Goal: Navigation & Orientation: Find specific page/section

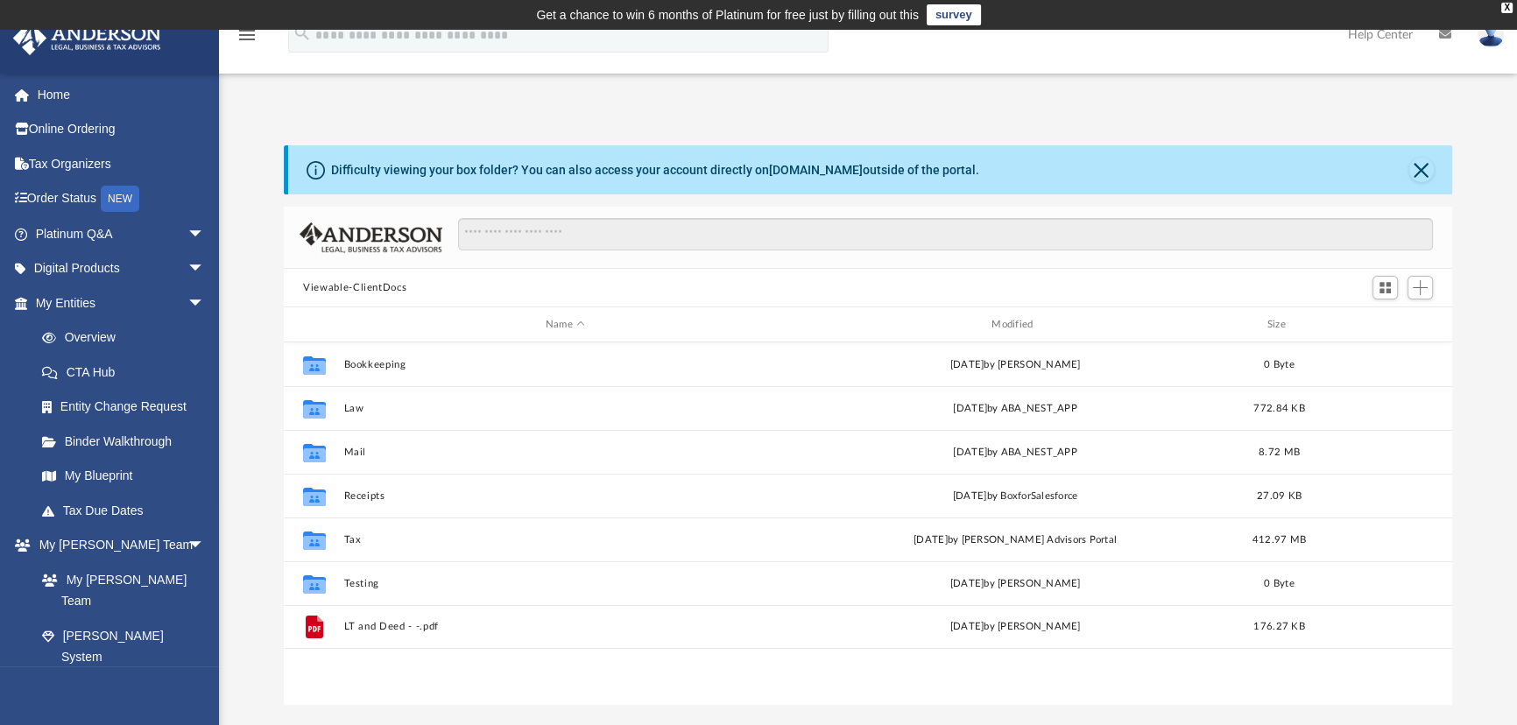
scroll to position [385, 1156]
click at [55, 98] on link "Home" at bounding box center [121, 94] width 219 height 35
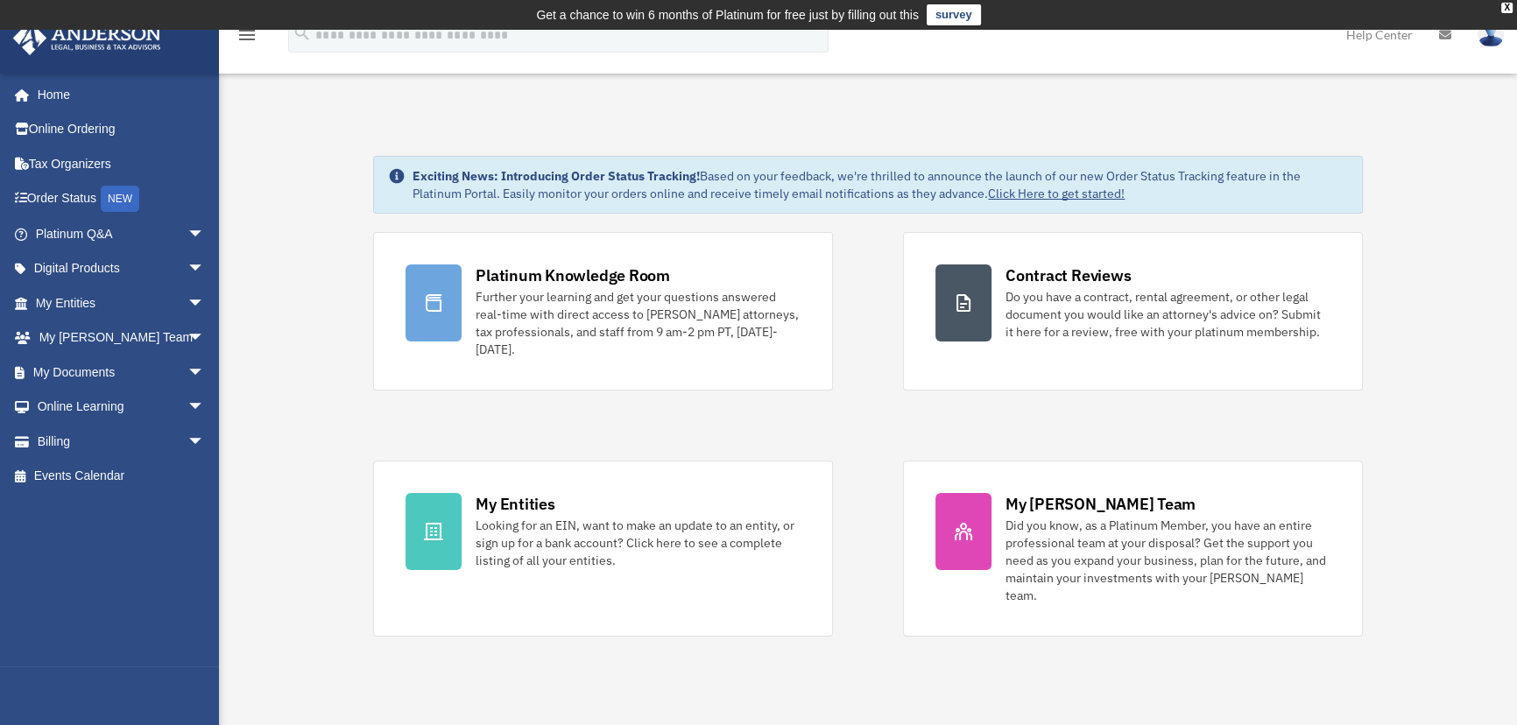
click at [1492, 38] on img at bounding box center [1491, 34] width 26 height 25
click at [187, 234] on span "arrow_drop_down" at bounding box center [204, 234] width 35 height 36
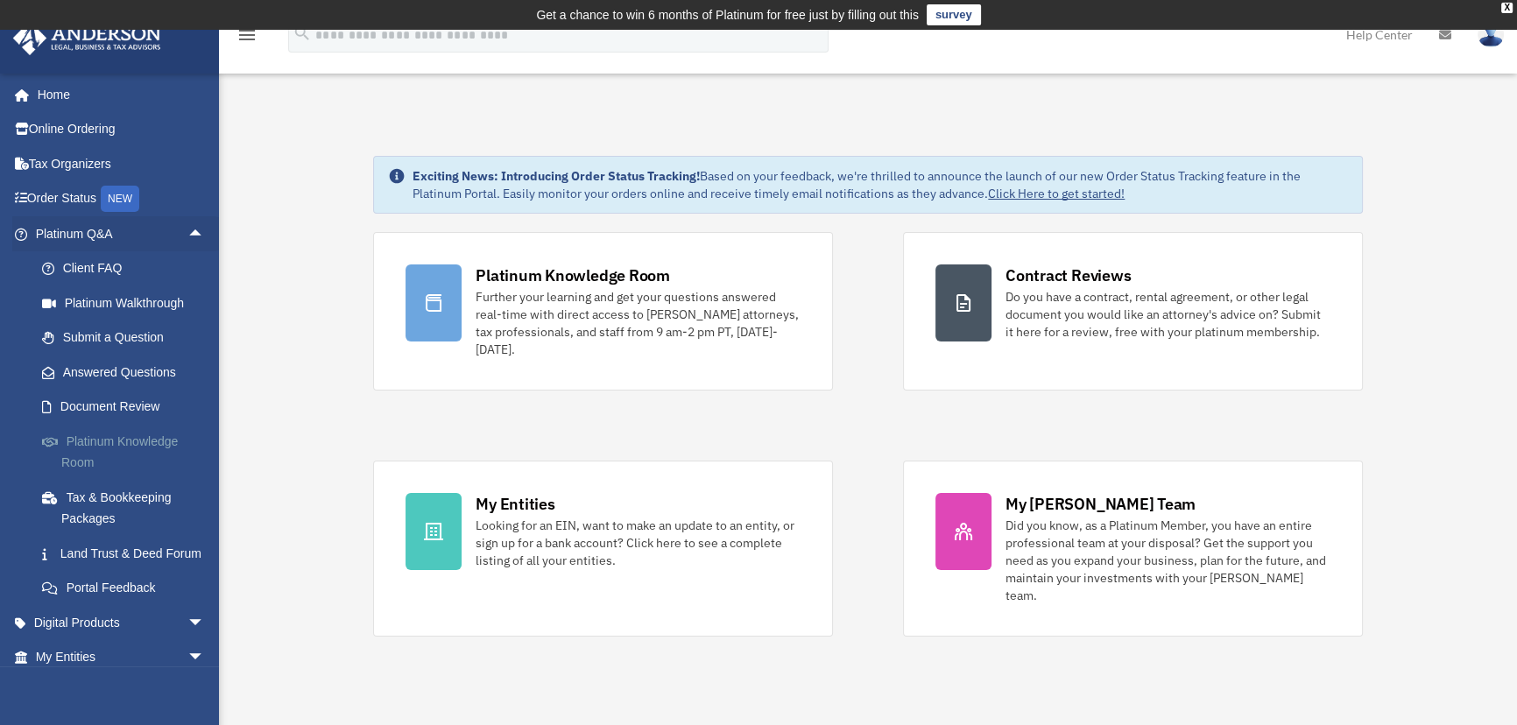
click at [119, 440] on link "Platinum Knowledge Room" at bounding box center [128, 452] width 207 height 56
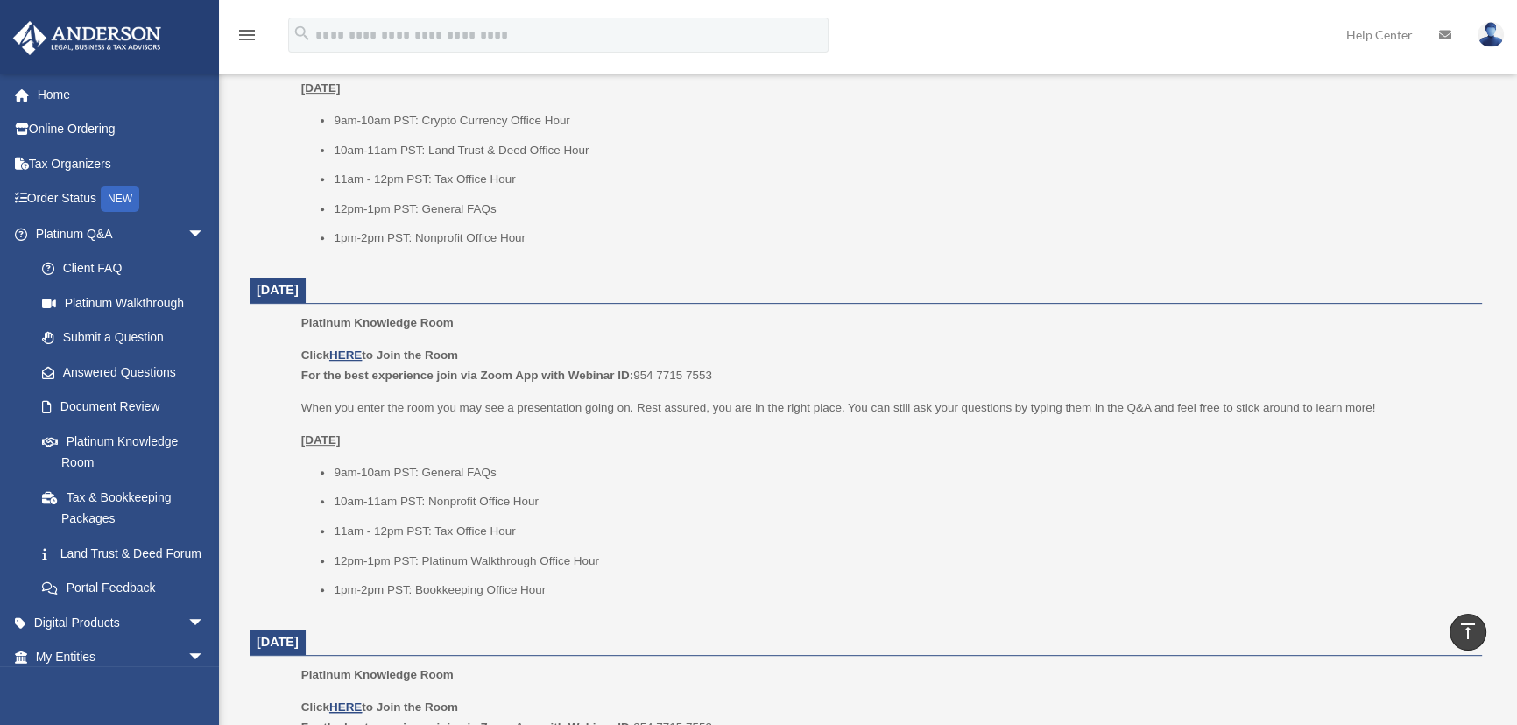
scroll to position [955, 0]
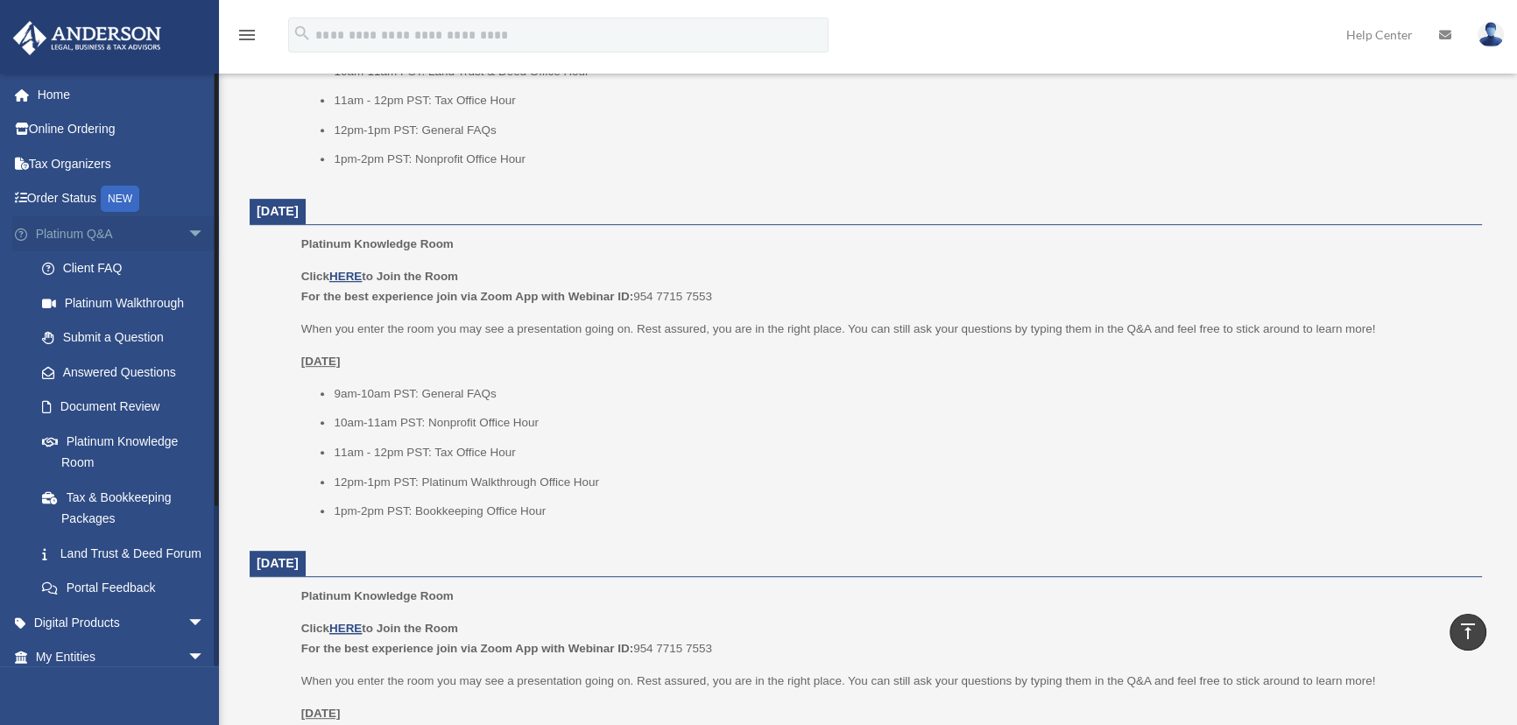
click at [187, 229] on span "arrow_drop_down" at bounding box center [204, 234] width 35 height 36
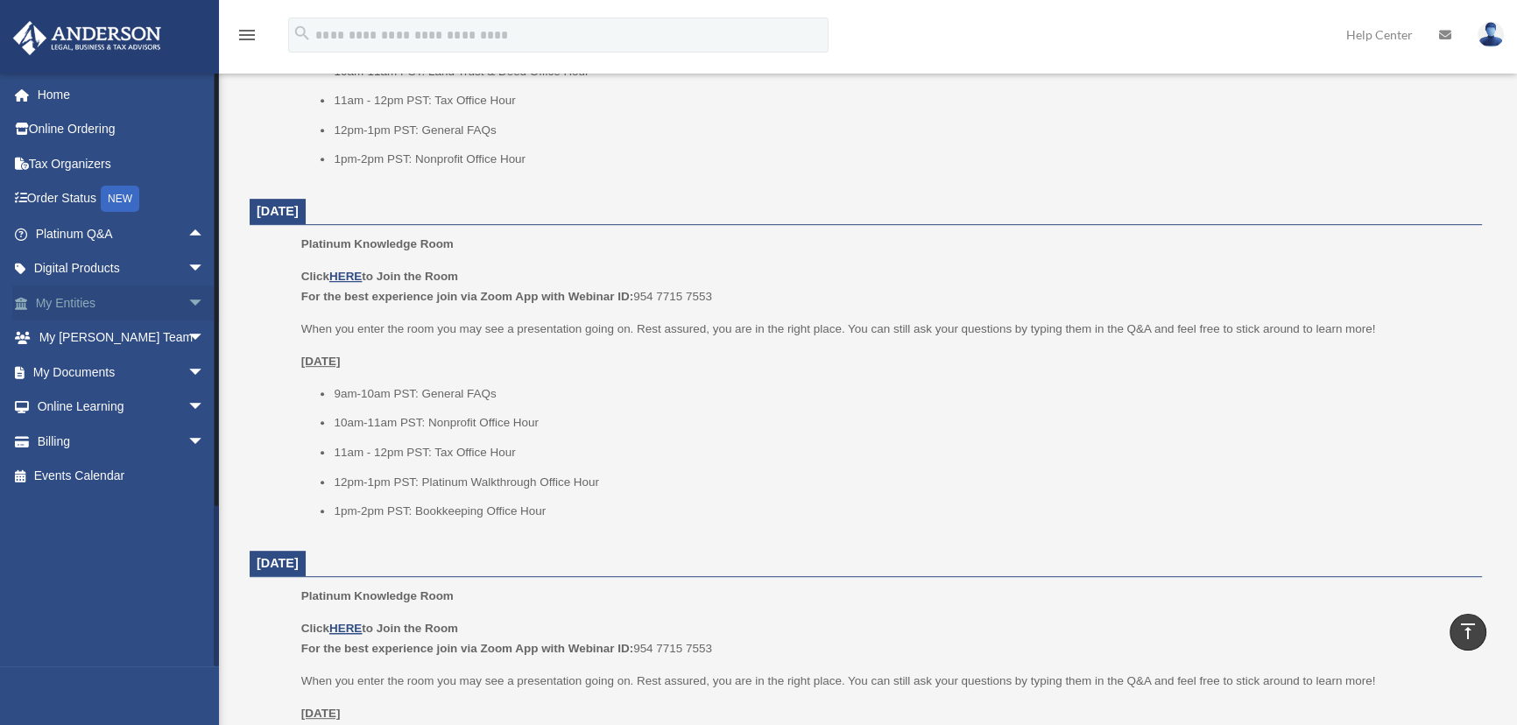
click at [187, 301] on span "arrow_drop_down" at bounding box center [204, 304] width 35 height 36
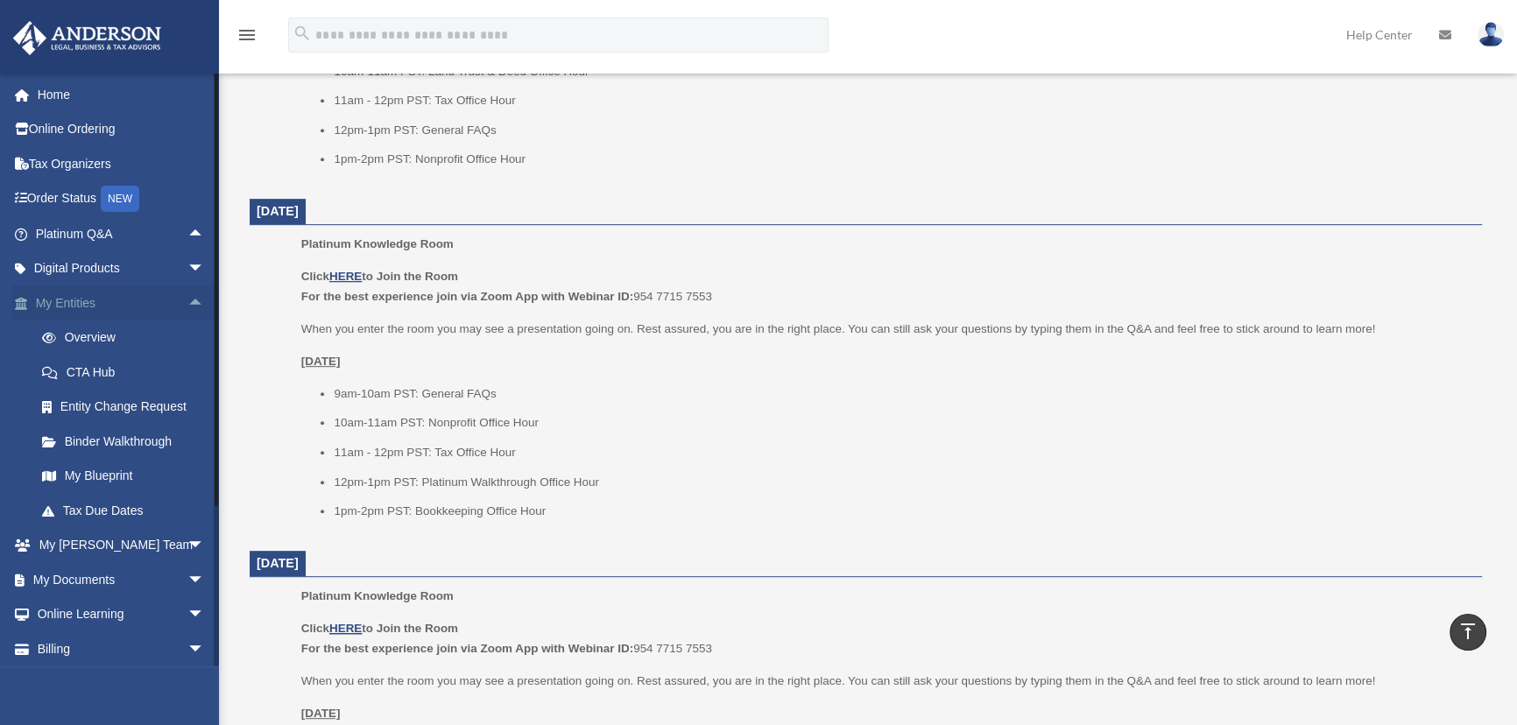
click at [187, 300] on span "arrow_drop_up" at bounding box center [204, 304] width 35 height 36
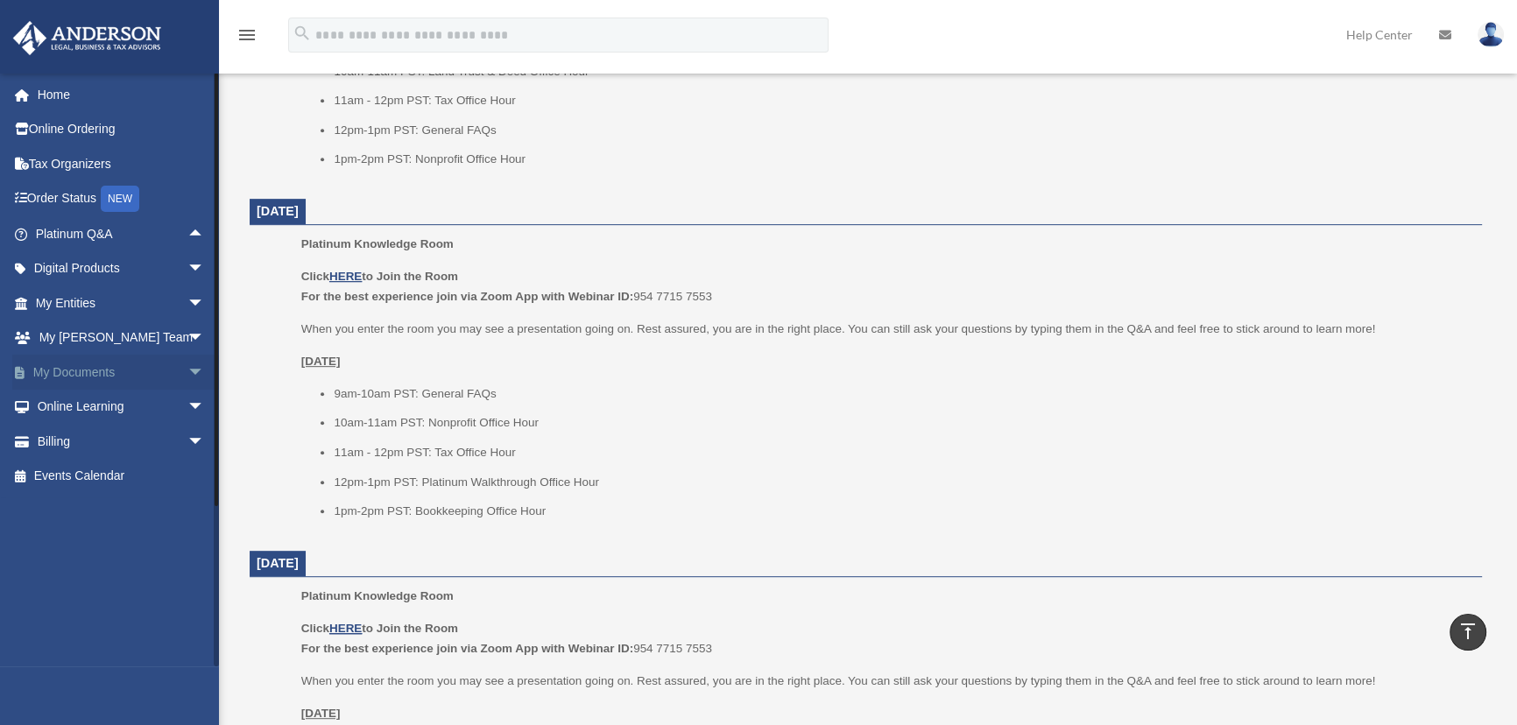
click at [187, 369] on span "arrow_drop_down" at bounding box center [204, 373] width 35 height 36
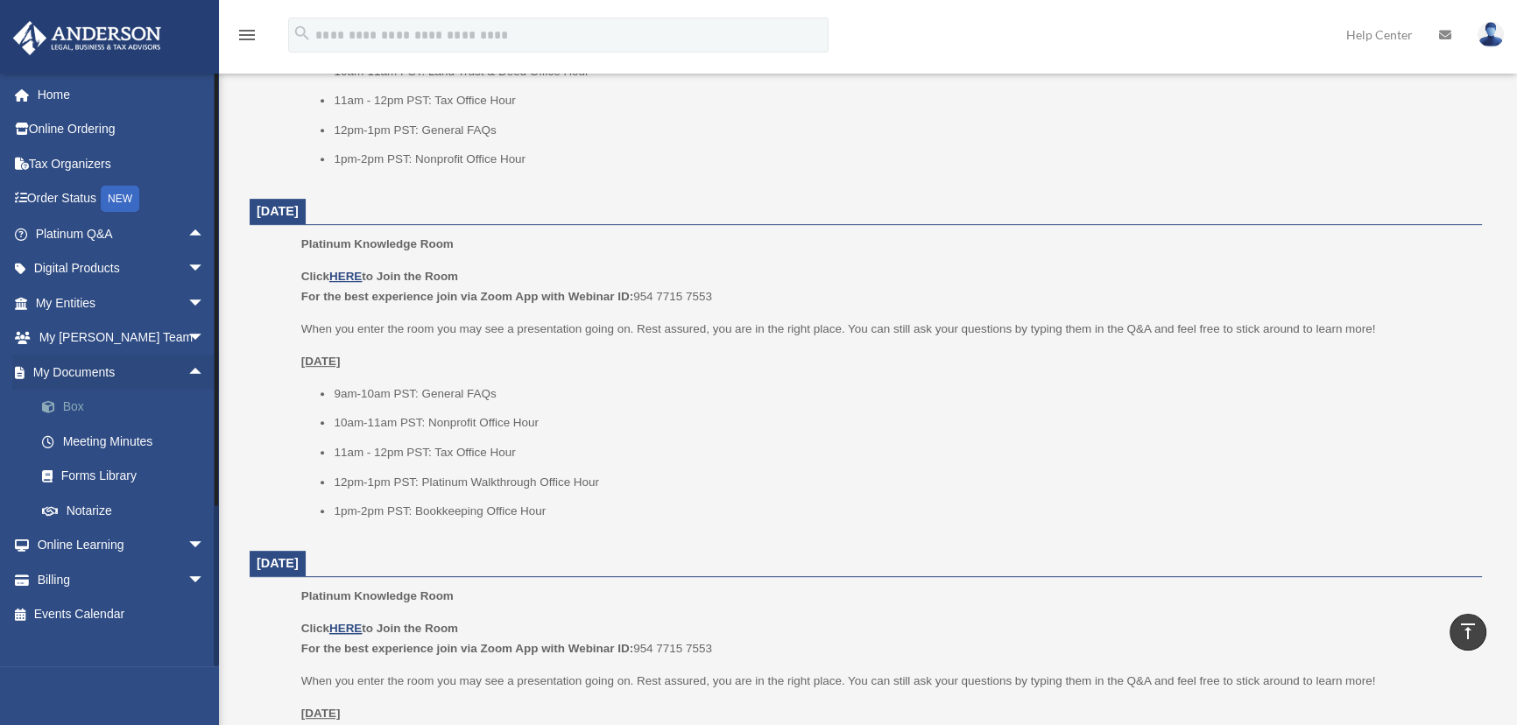
click at [76, 403] on link "Box" at bounding box center [128, 407] width 207 height 35
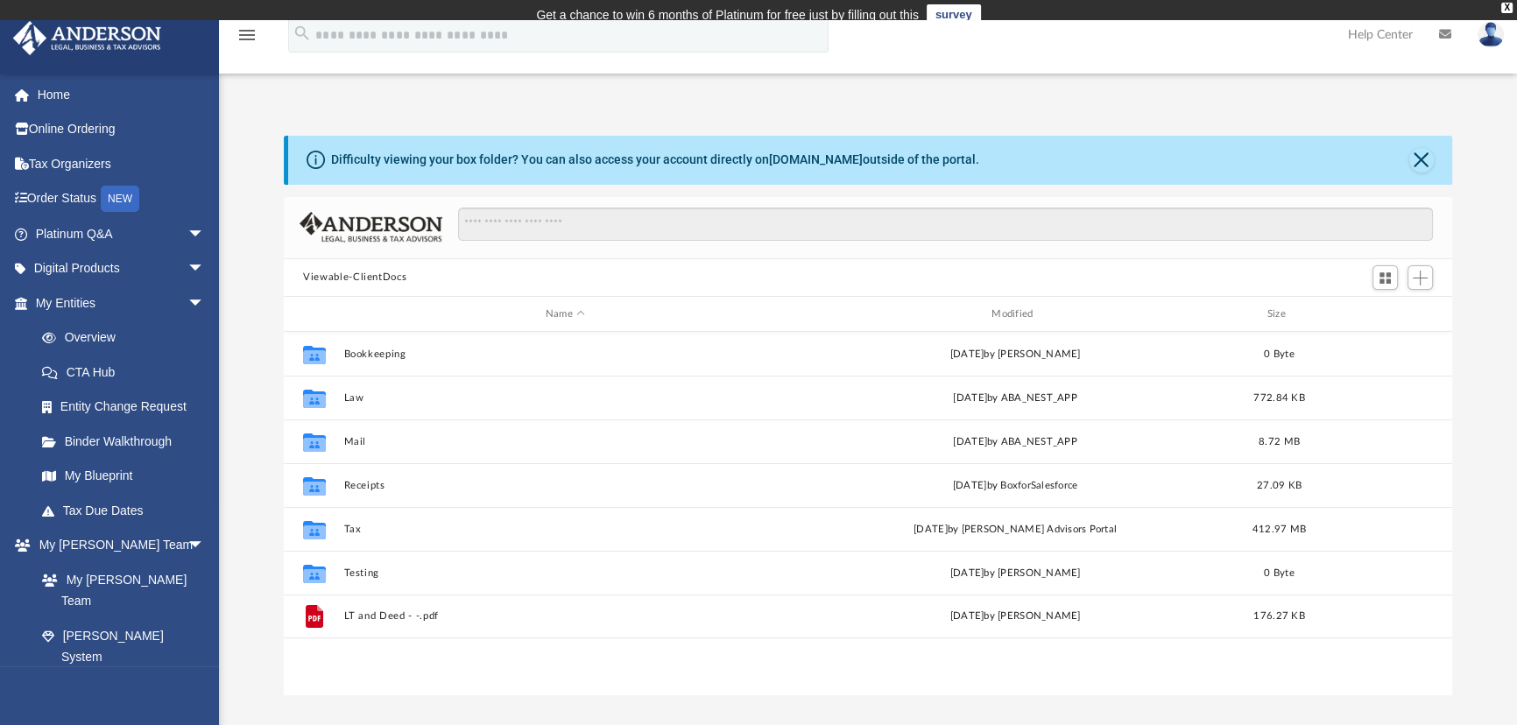
scroll to position [385, 1156]
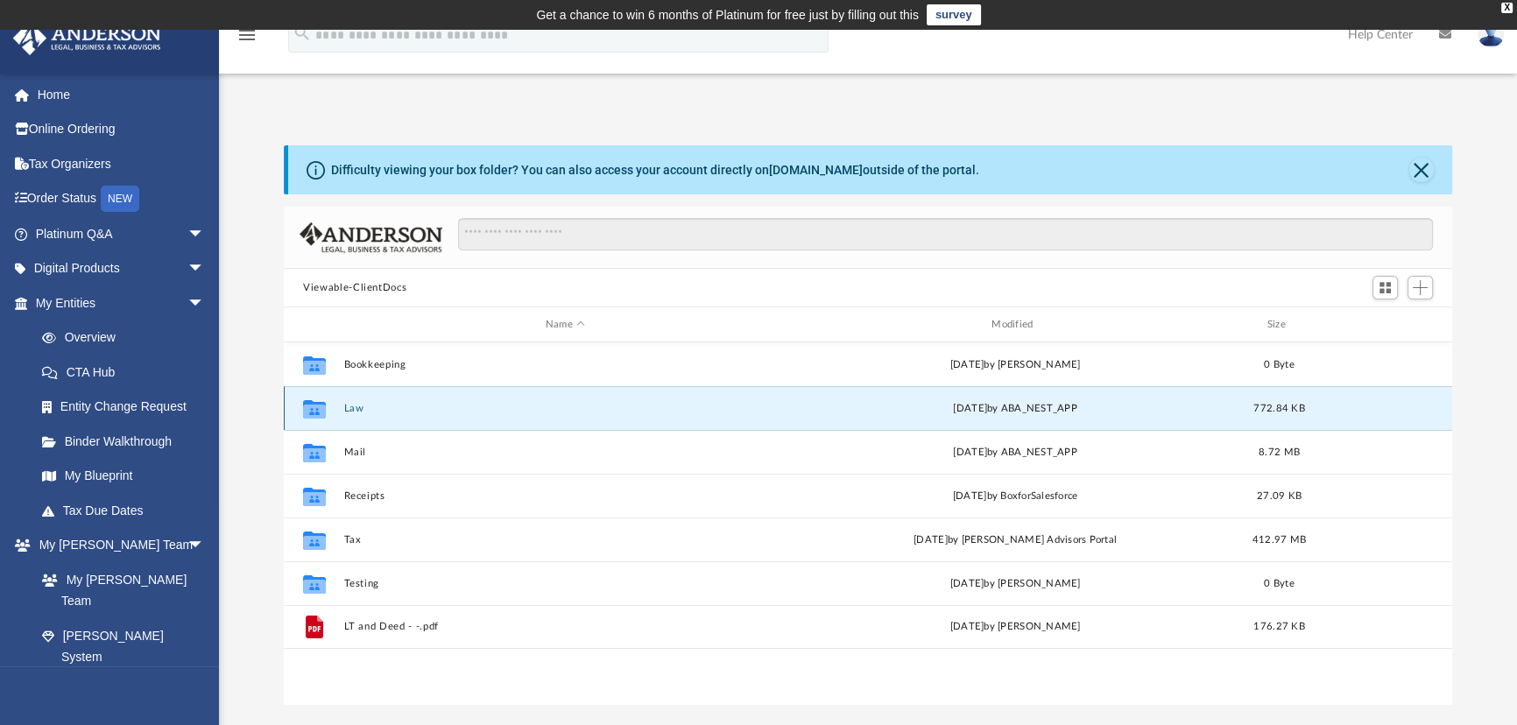
click at [352, 410] on button "Law" at bounding box center [565, 408] width 442 height 11
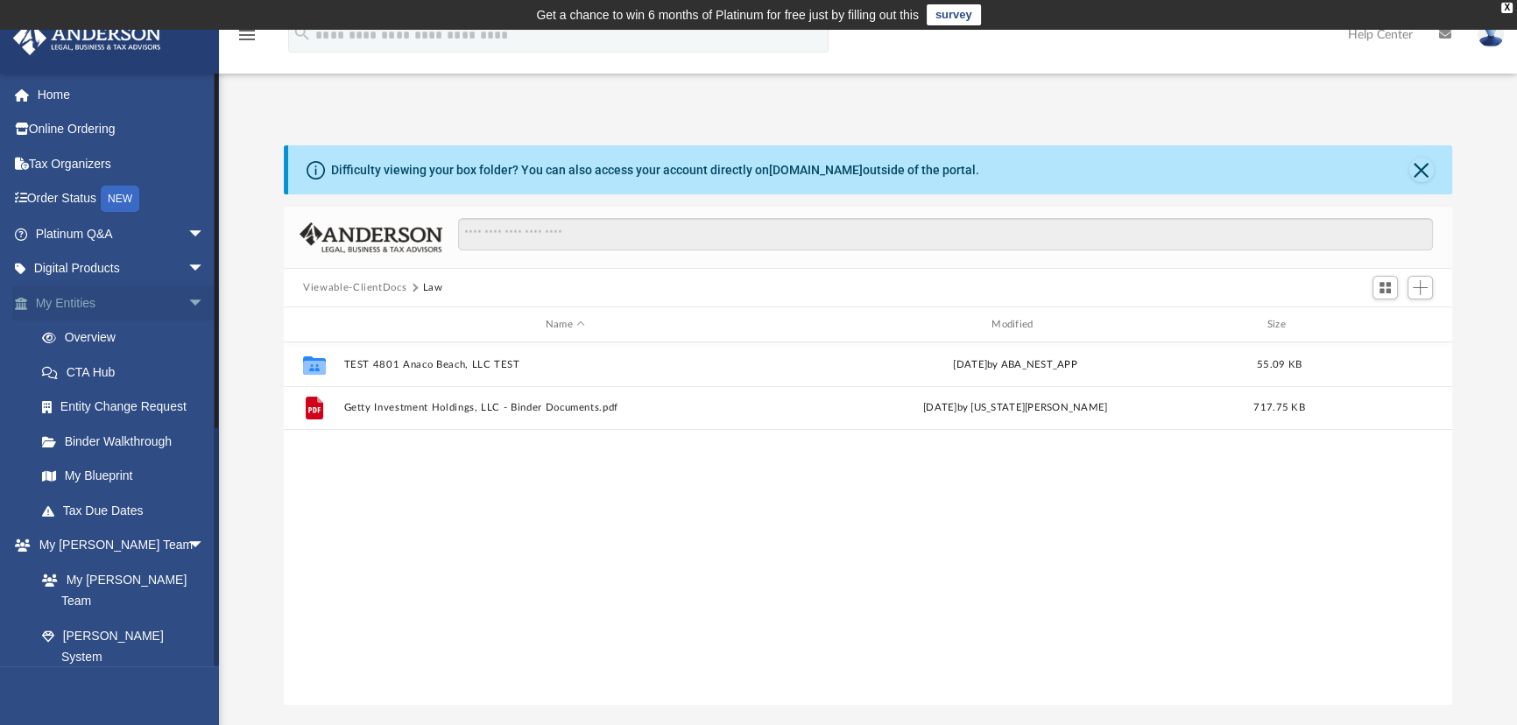
click at [189, 300] on span "arrow_drop_down" at bounding box center [204, 304] width 35 height 36
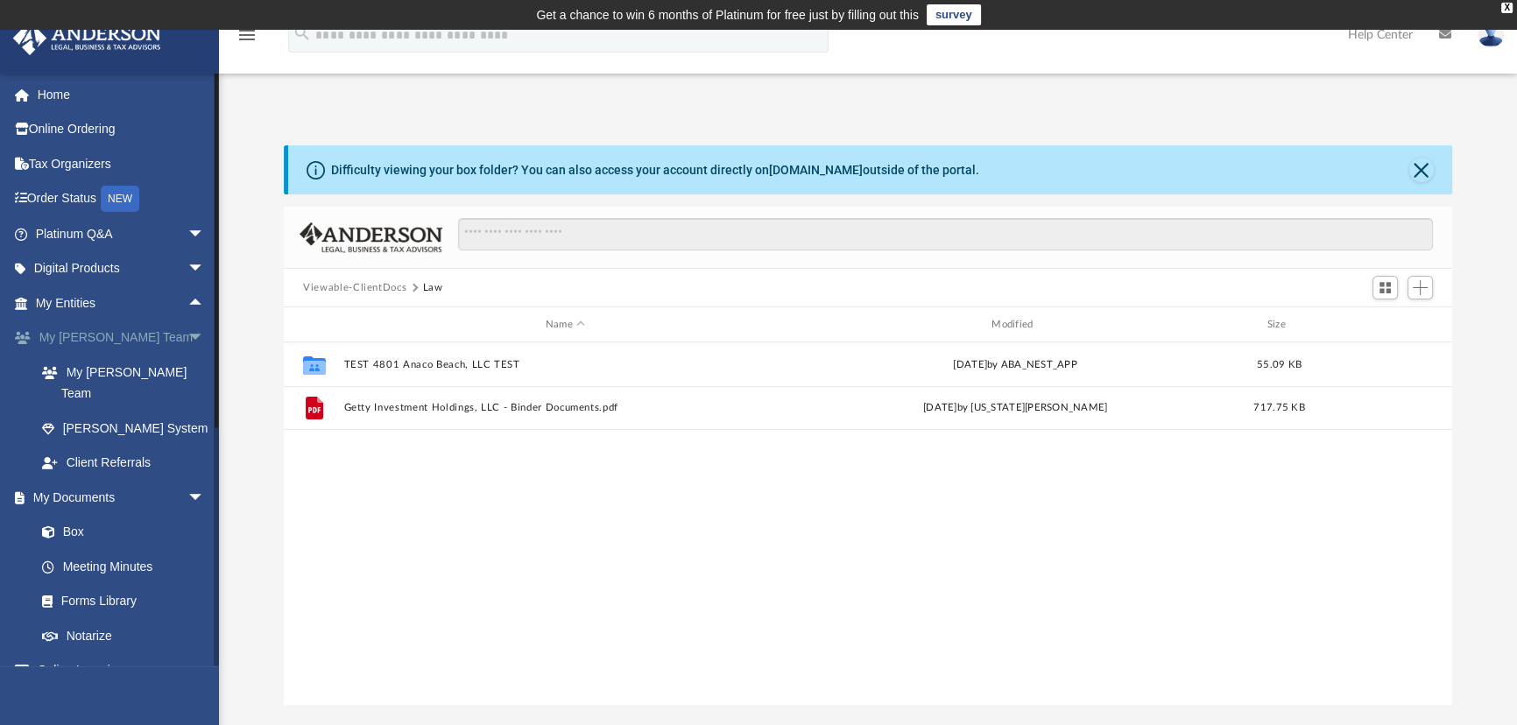
click at [187, 332] on span "arrow_drop_down" at bounding box center [204, 339] width 35 height 36
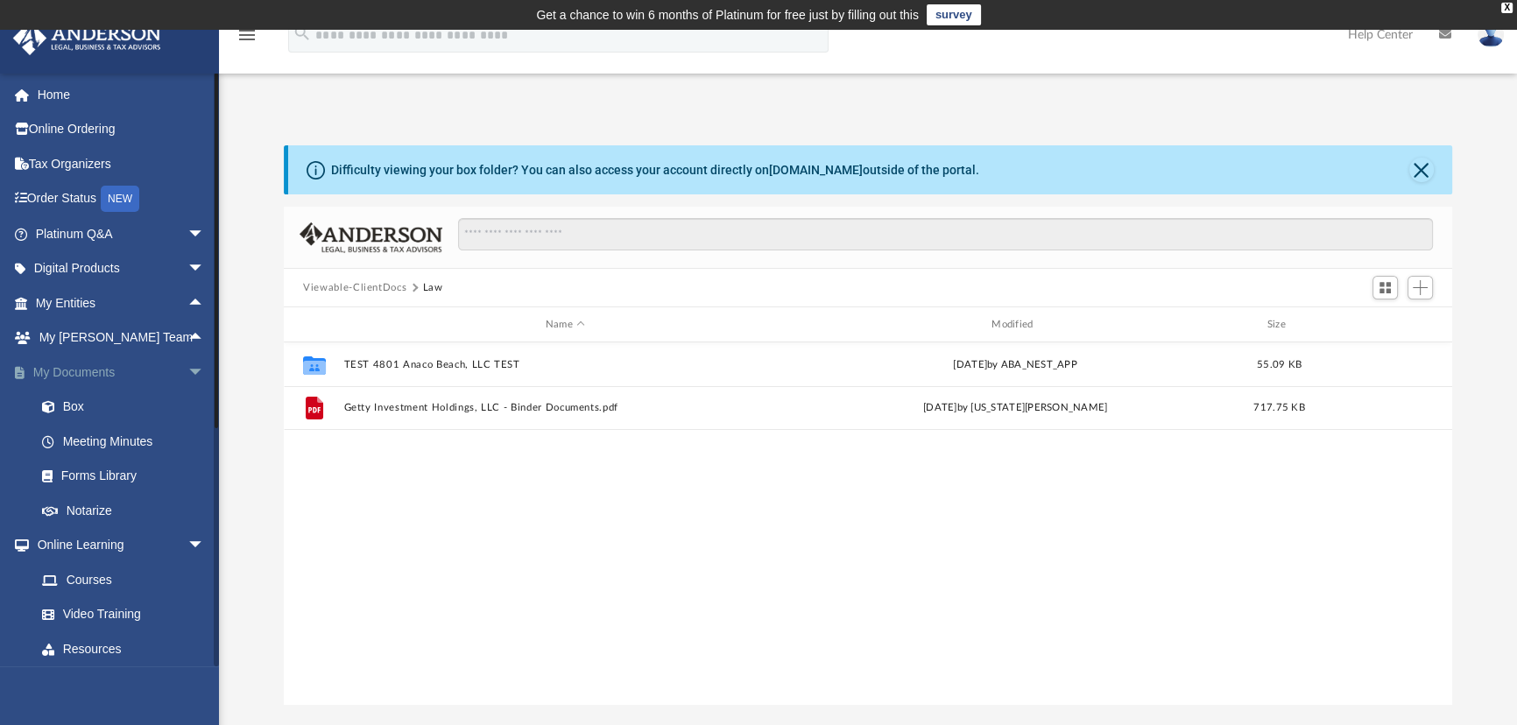
click at [187, 368] on span "arrow_drop_down" at bounding box center [204, 373] width 35 height 36
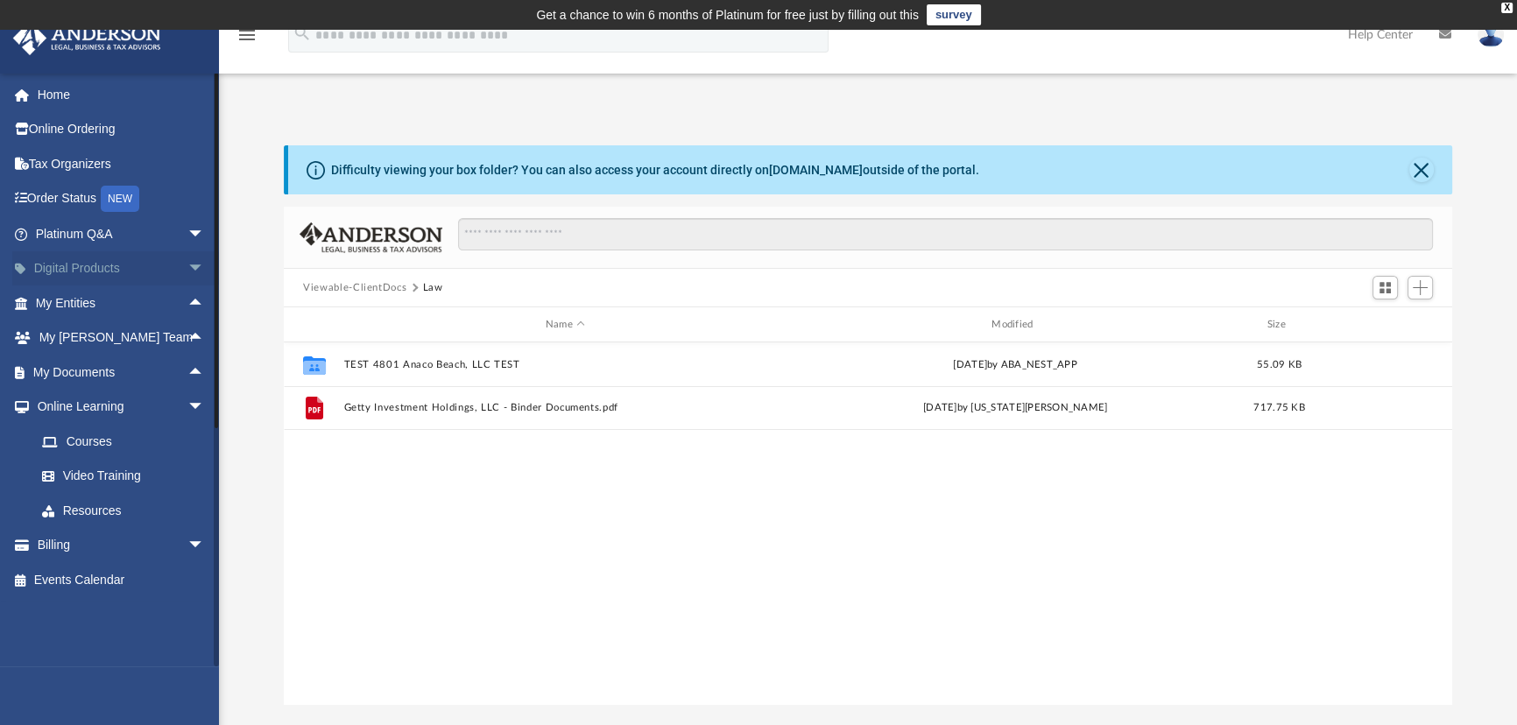
click at [187, 267] on span "arrow_drop_down" at bounding box center [204, 269] width 35 height 36
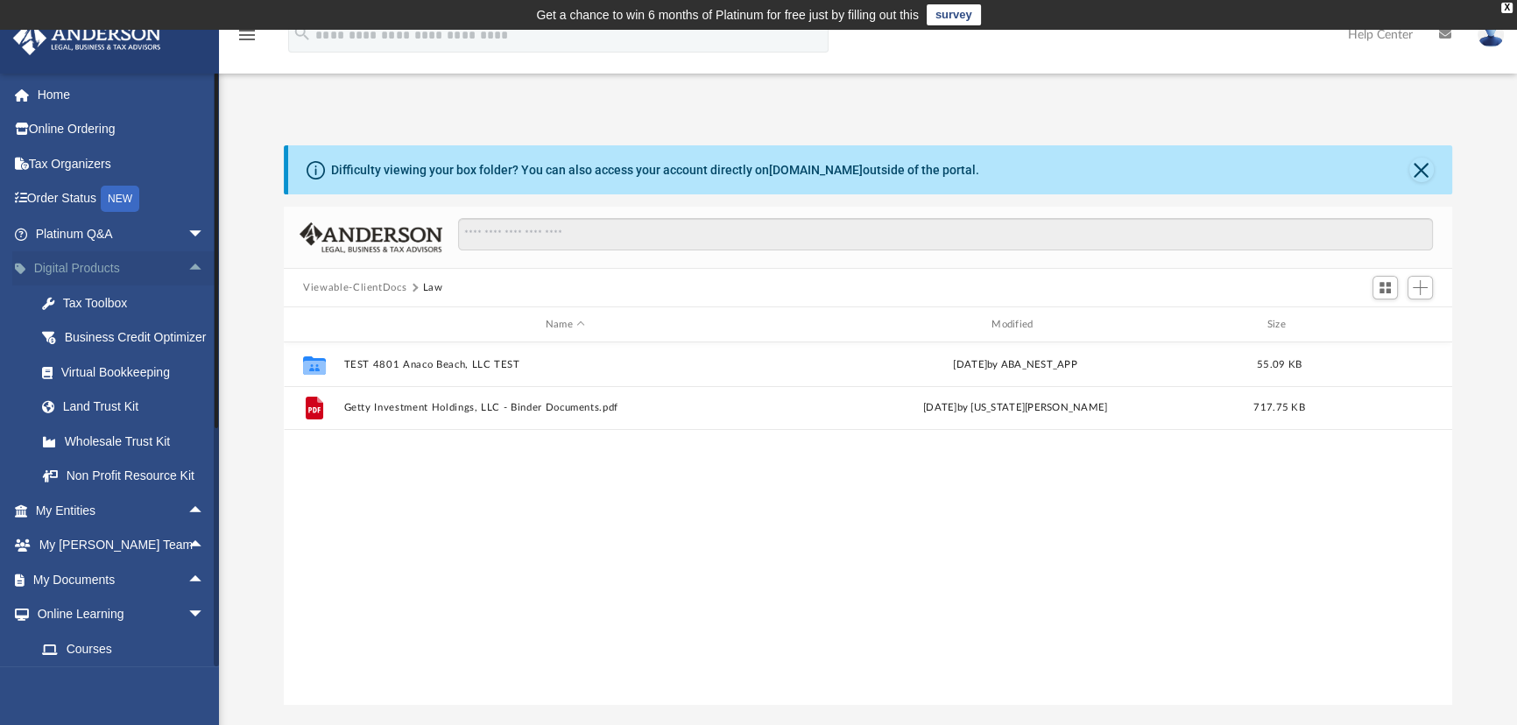
click at [187, 267] on span "arrow_drop_up" at bounding box center [204, 269] width 35 height 36
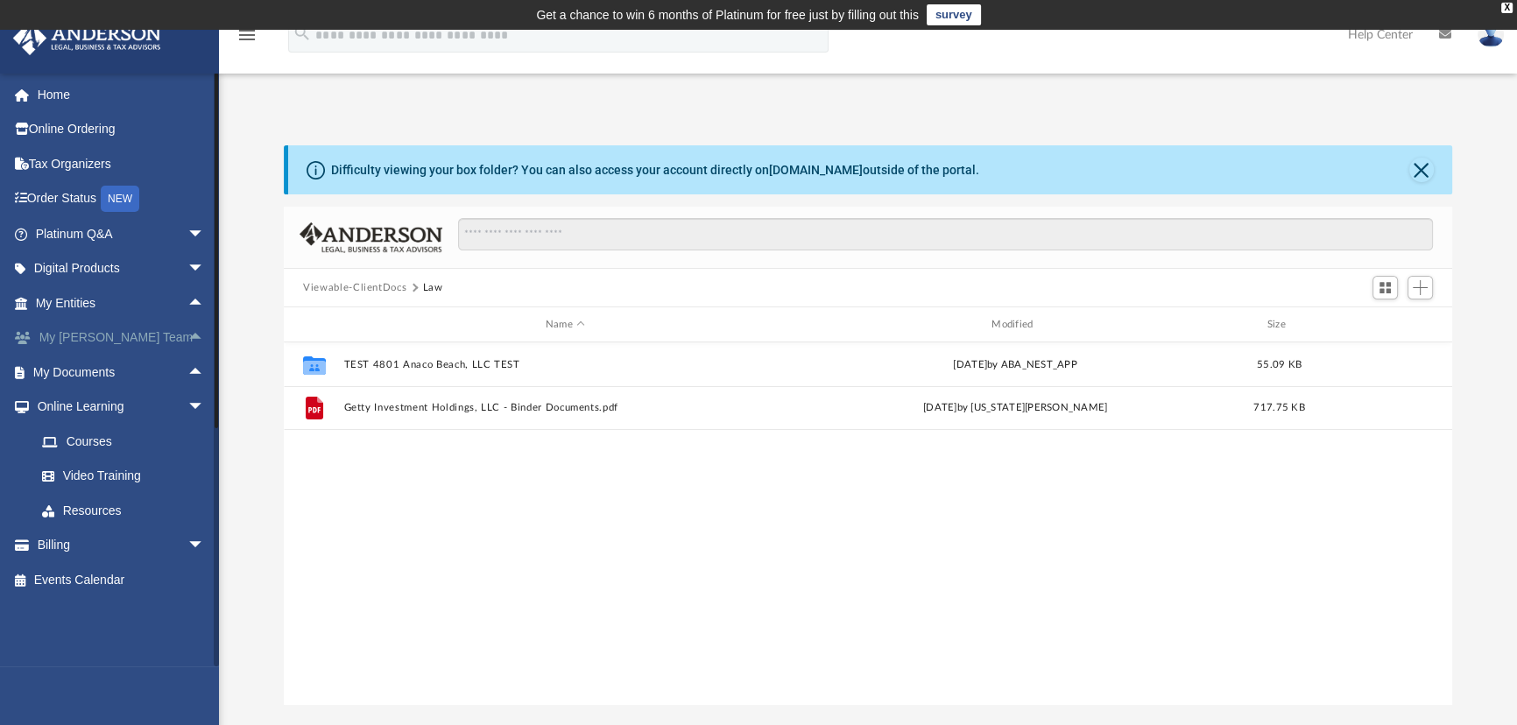
click at [187, 332] on span "arrow_drop_up" at bounding box center [204, 339] width 35 height 36
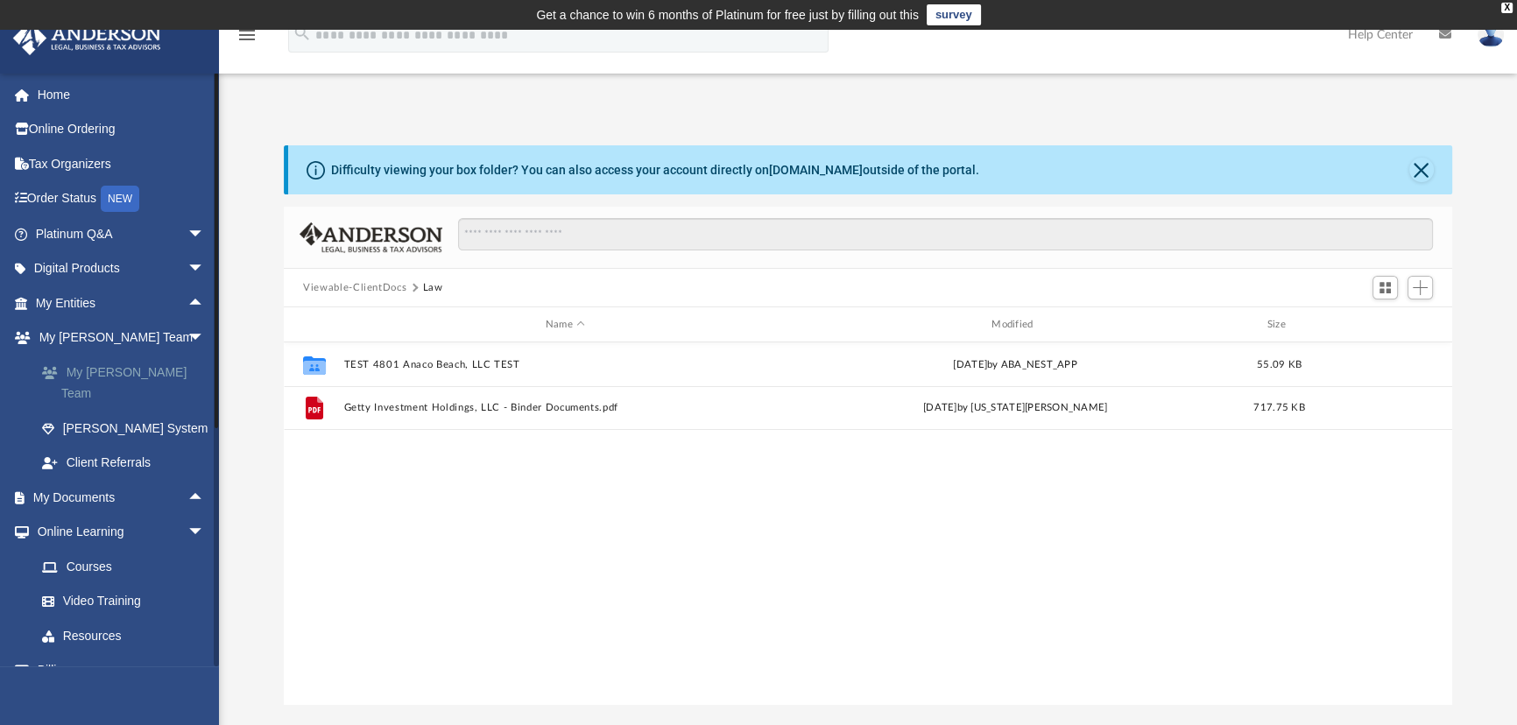
click at [158, 376] on link "My [PERSON_NAME] Team" at bounding box center [128, 383] width 207 height 56
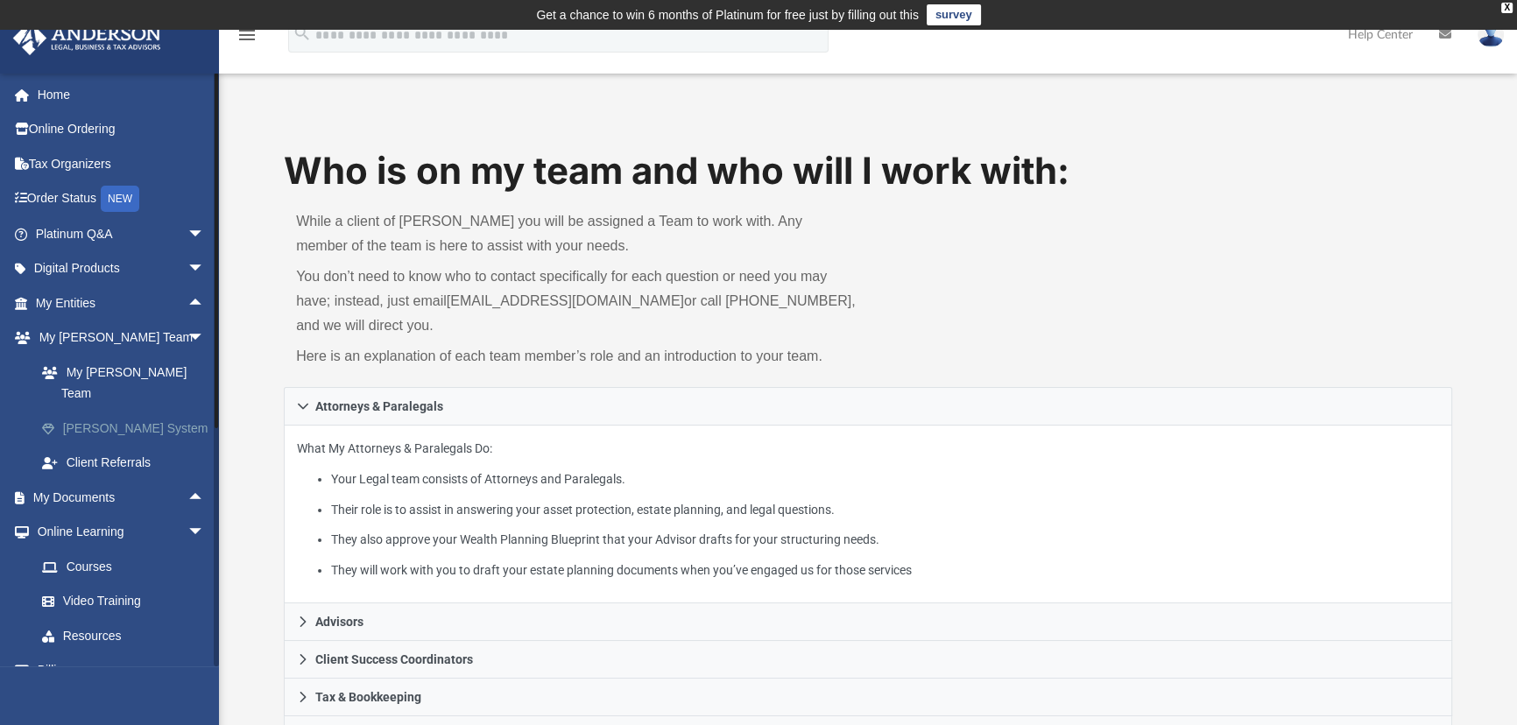
click at [131, 411] on link "[PERSON_NAME] System" at bounding box center [128, 428] width 207 height 35
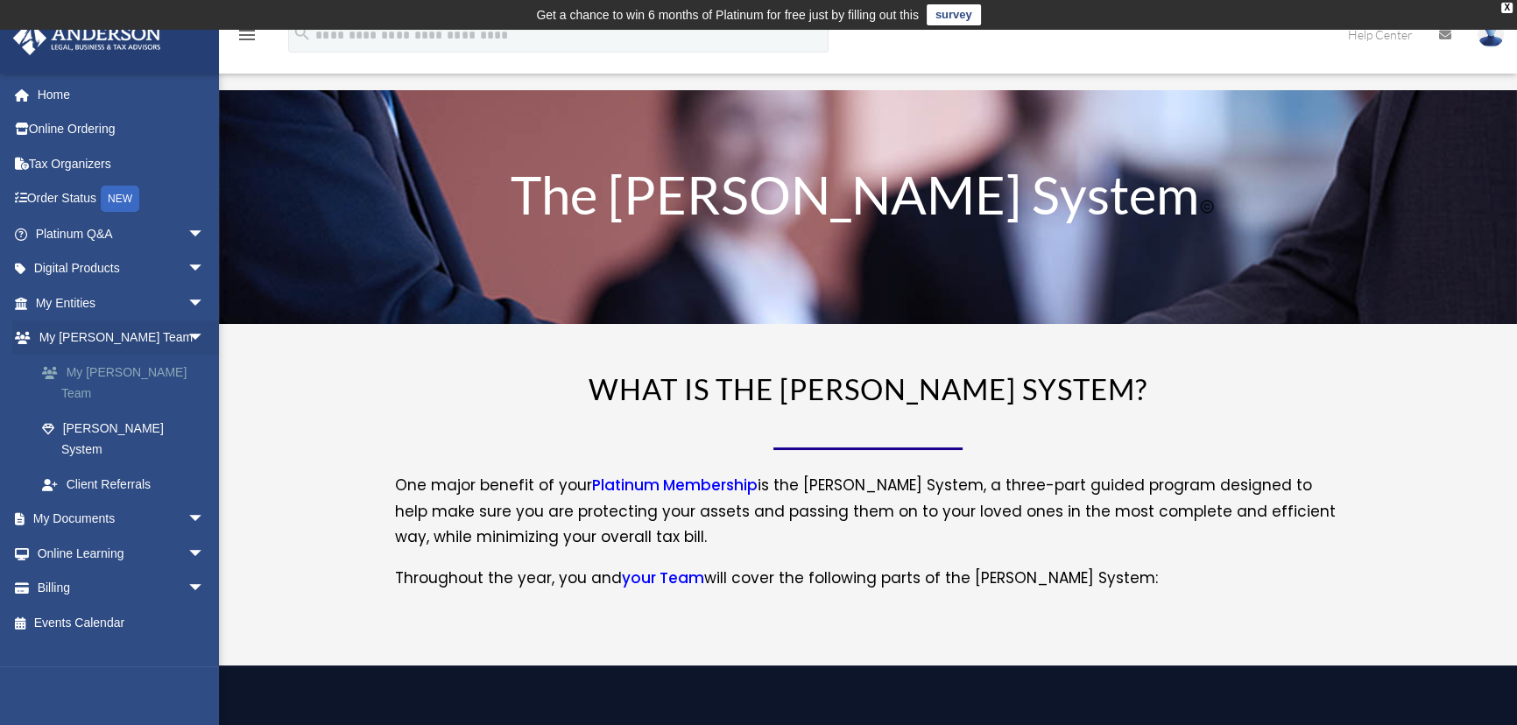
click at [140, 368] on link "My [PERSON_NAME] Team" at bounding box center [128, 383] width 207 height 56
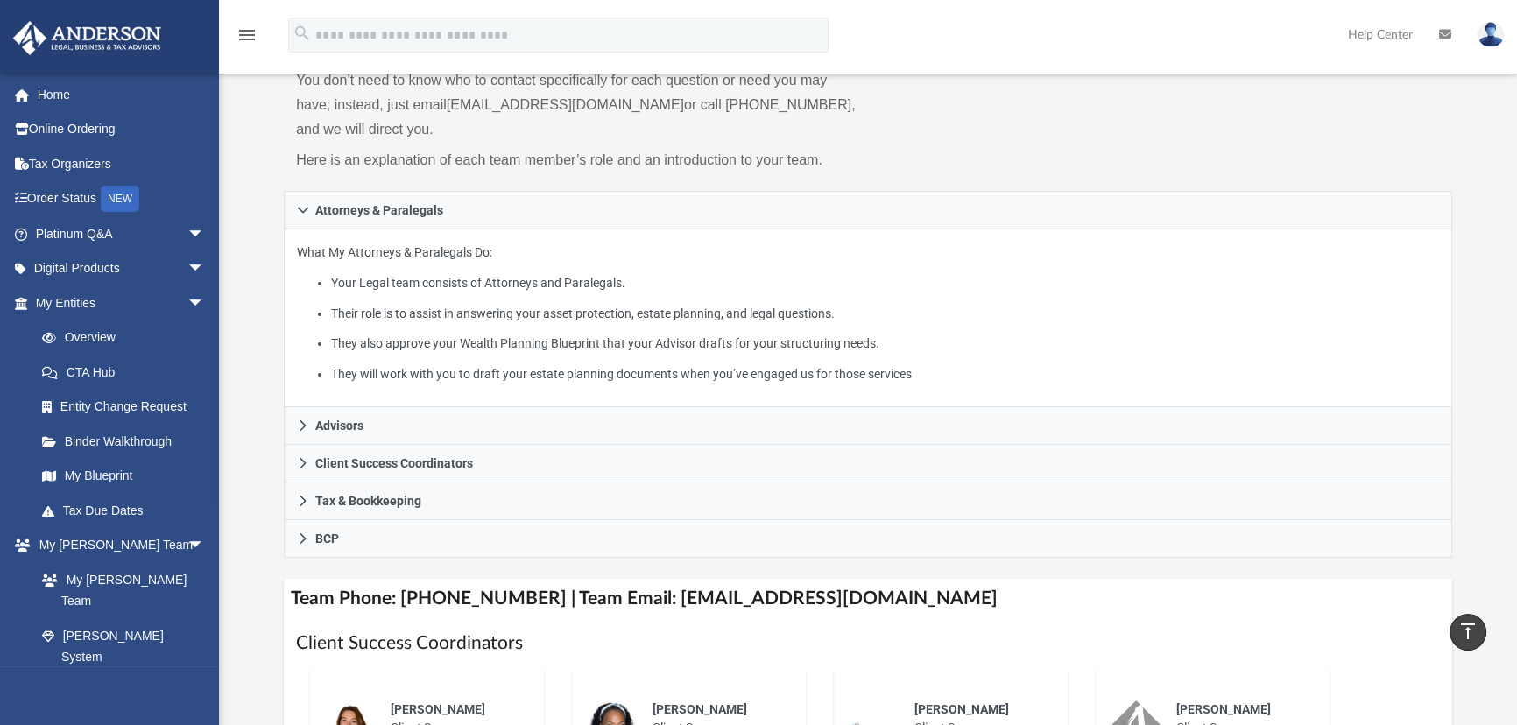
scroll to position [79, 0]
